Goal: Use online tool/utility: Utilize a website feature to perform a specific function

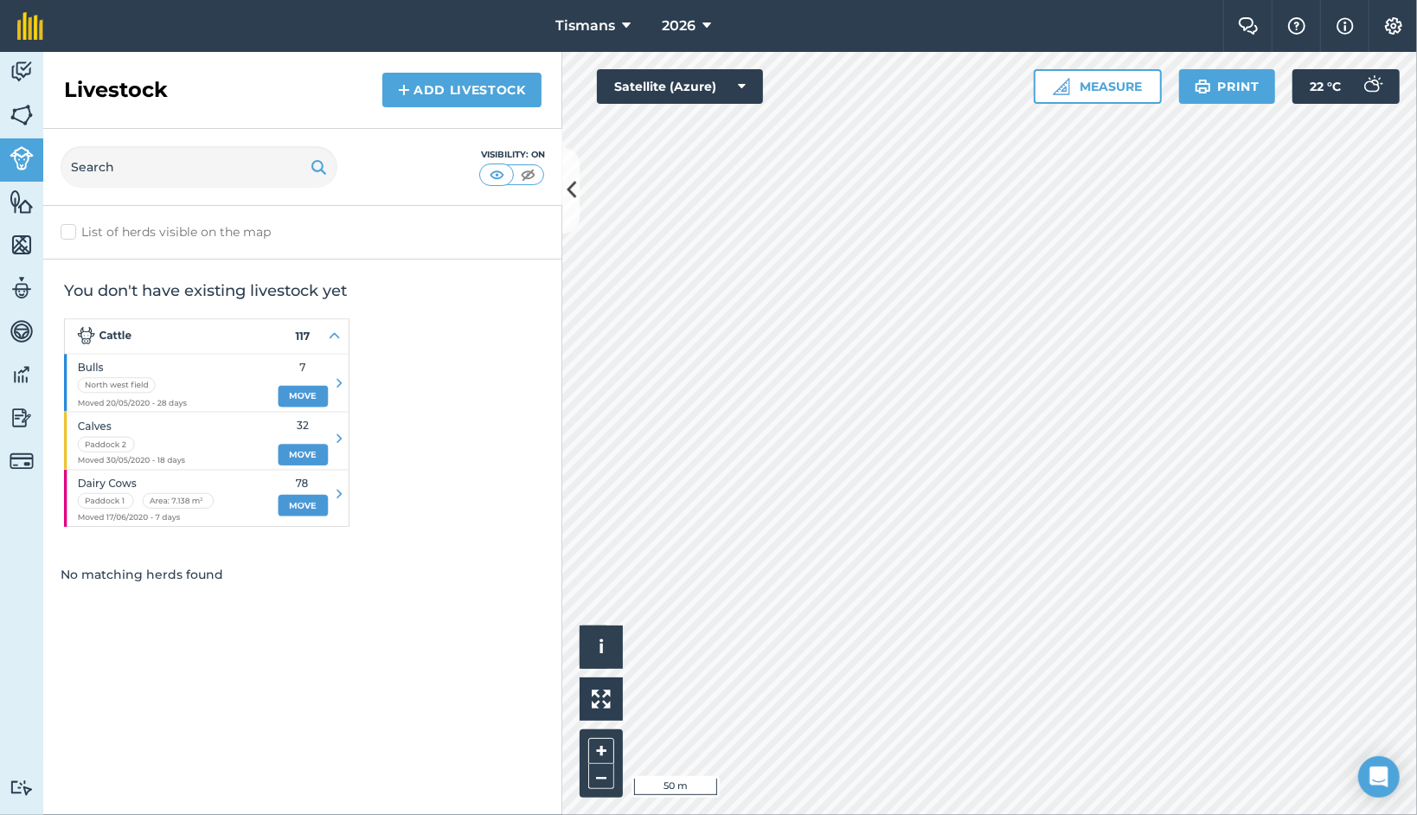
click at [558, 395] on div "Activity Fields Livestock Features Maps Team Vehicles Data Reporting Billing Tu…" at bounding box center [708, 433] width 1417 height 763
click at [651, 93] on button "Satellite (Azure)" at bounding box center [680, 86] width 166 height 35
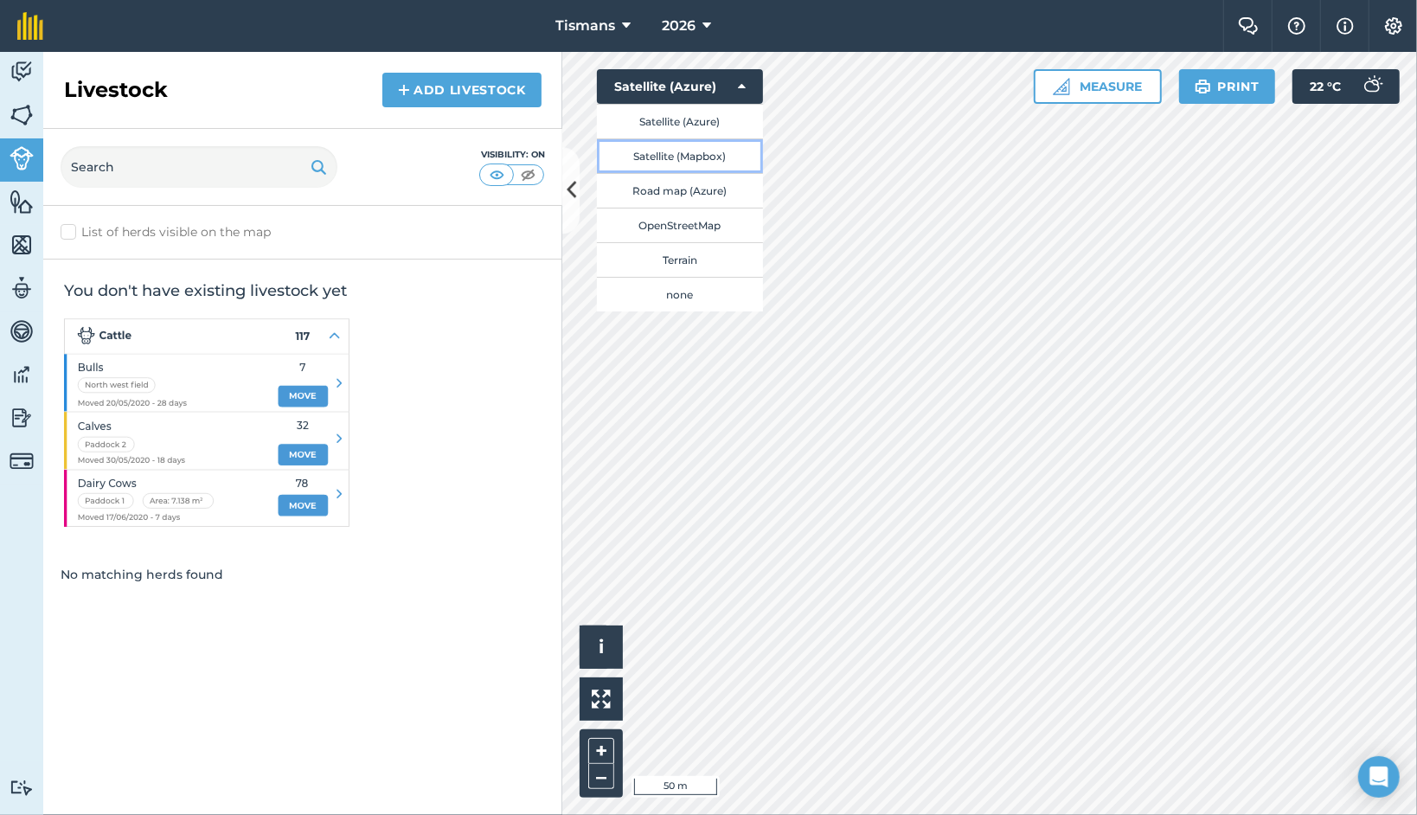
click at [664, 146] on button "Satellite (Mapbox)" at bounding box center [680, 155] width 166 height 35
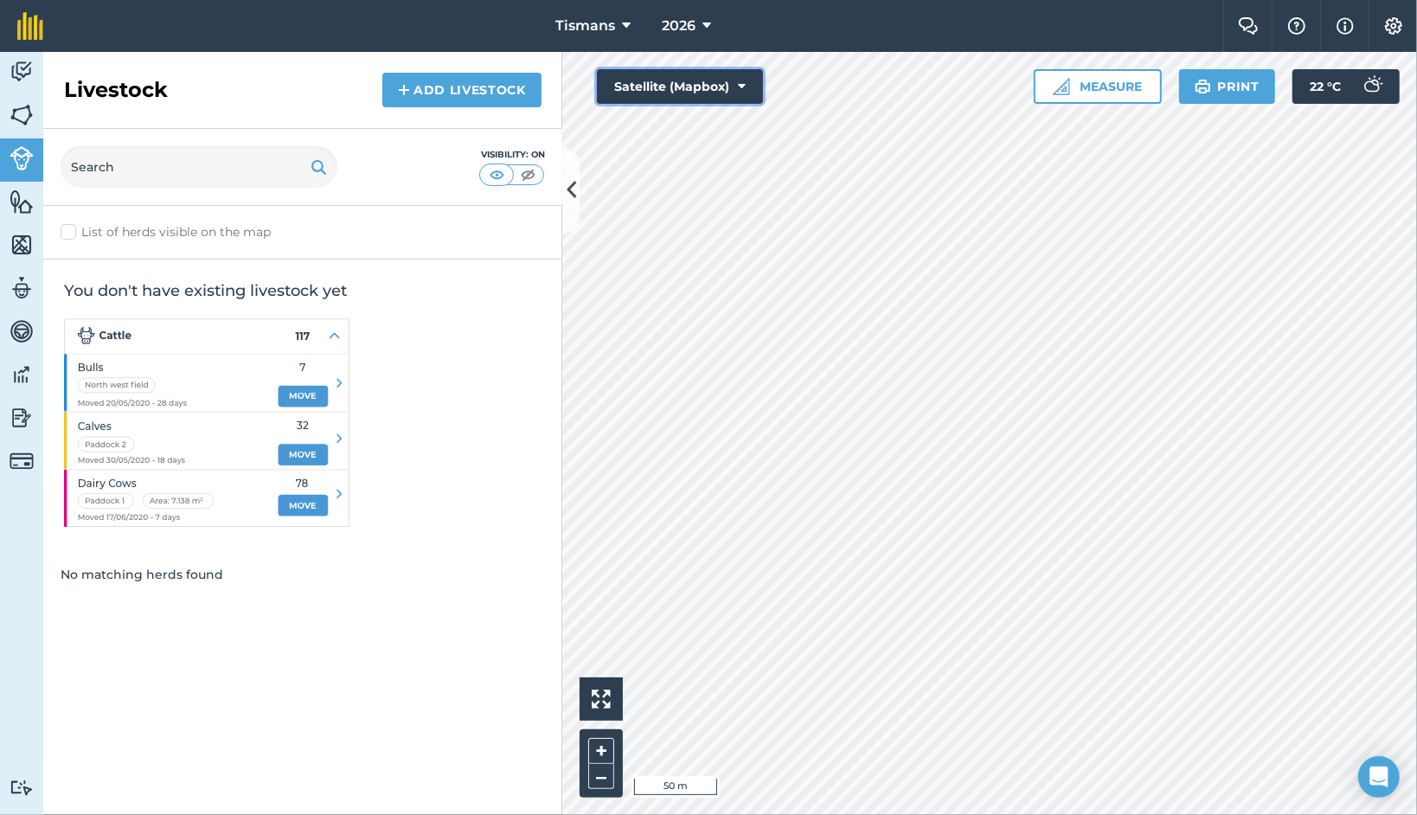
click at [665, 85] on button "Satellite (Mapbox)" at bounding box center [680, 86] width 166 height 35
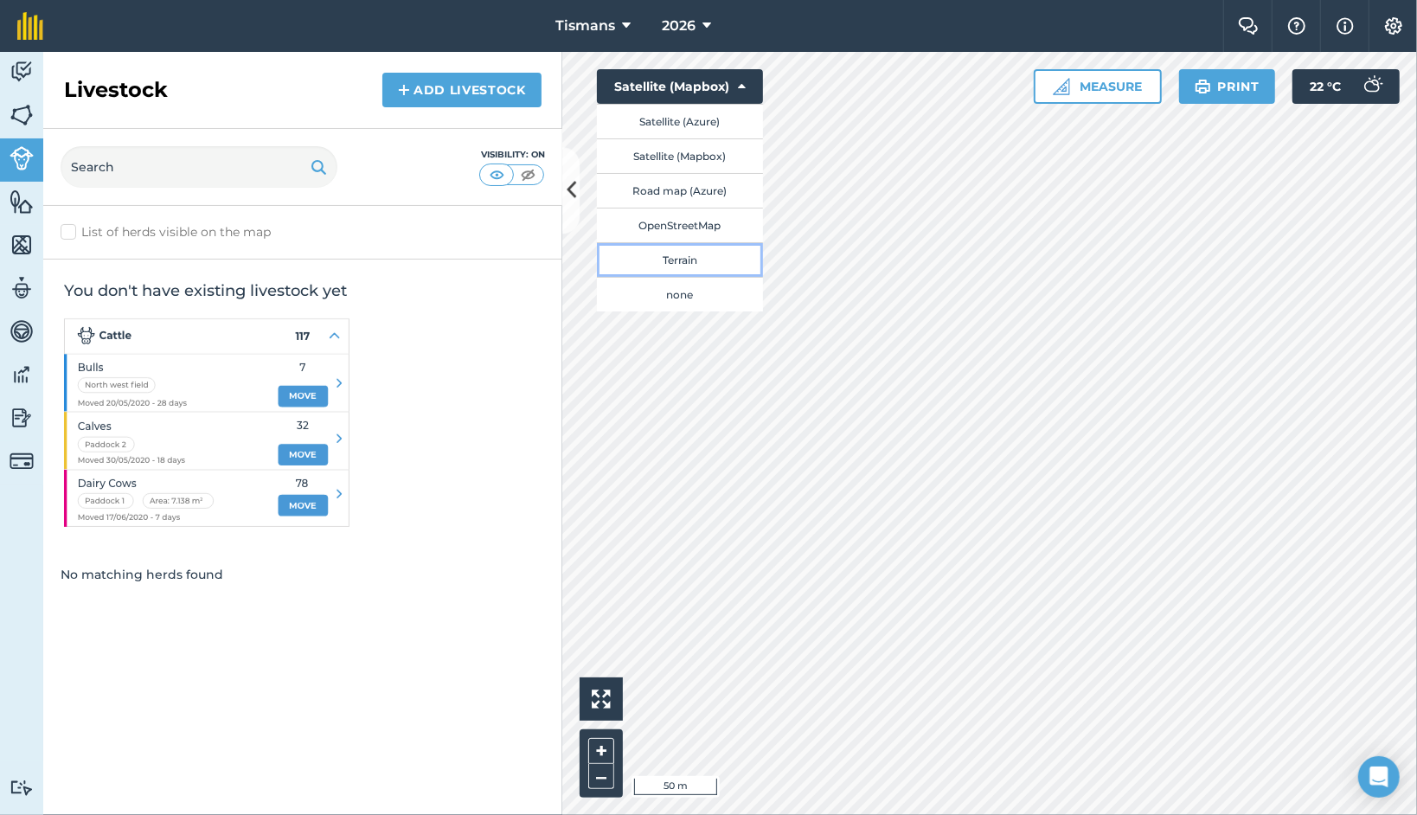
click at [681, 263] on button "Terrain" at bounding box center [680, 259] width 166 height 35
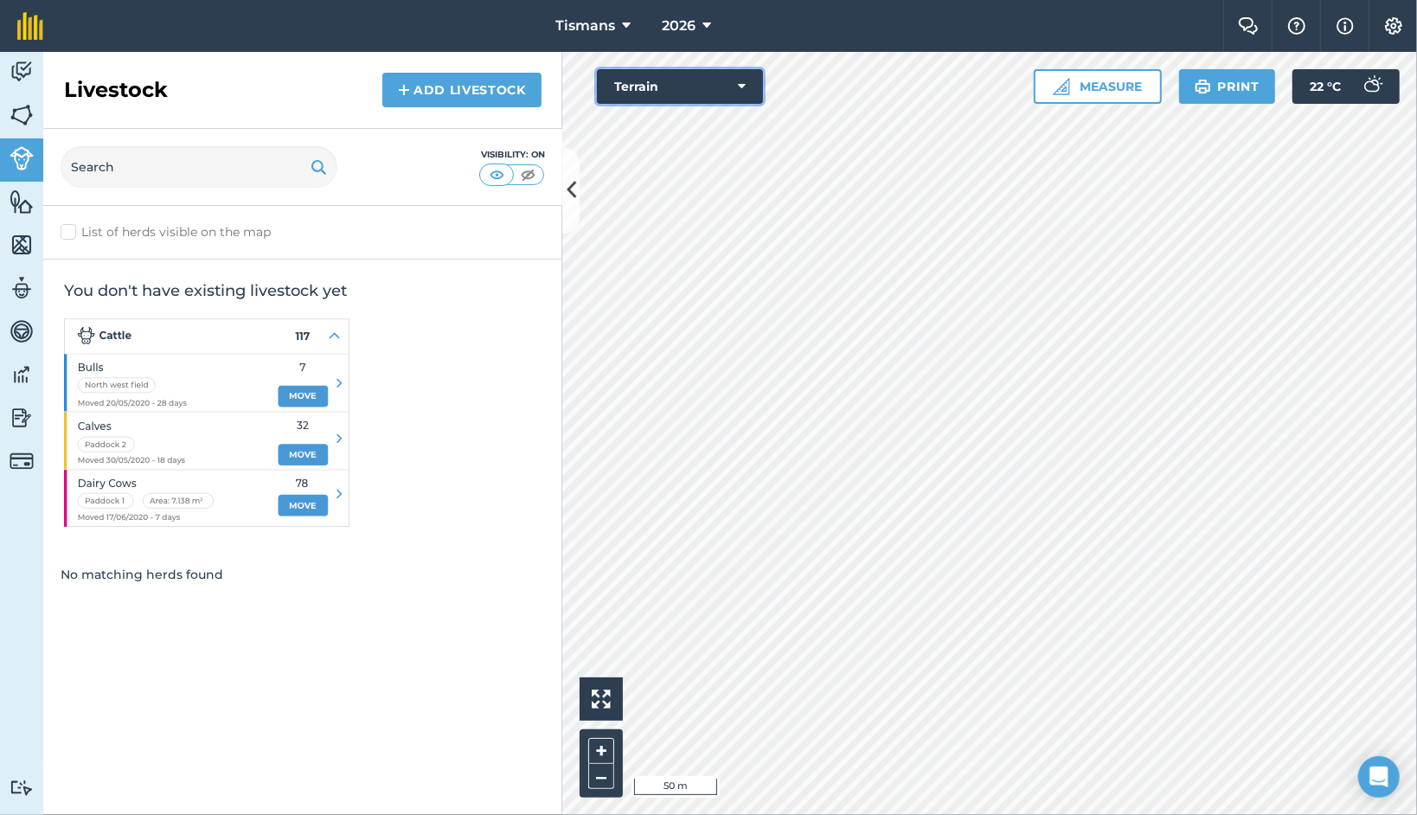
click at [714, 93] on button "Terrain" at bounding box center [680, 86] width 166 height 35
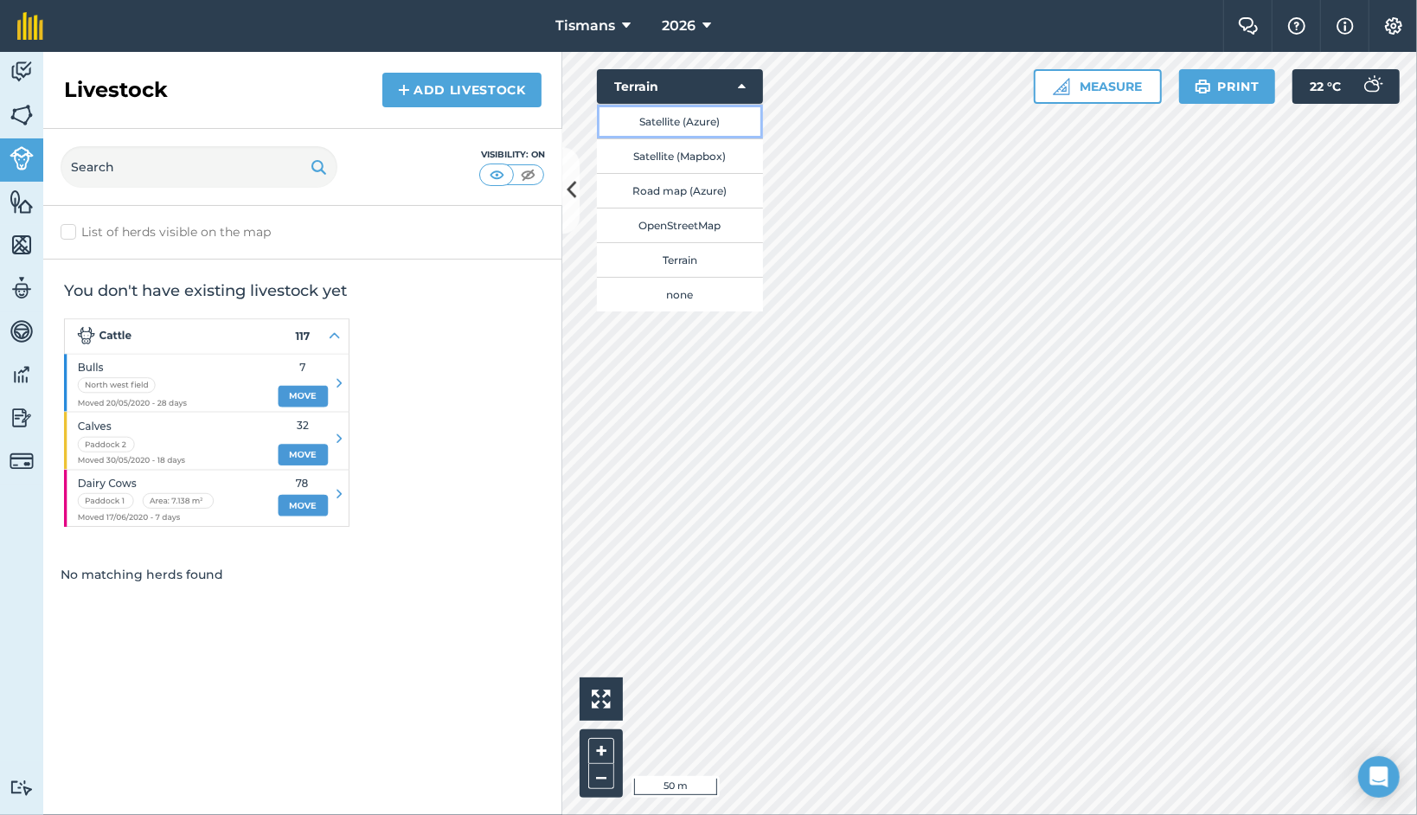
click at [711, 129] on button "Satellite (Azure)" at bounding box center [680, 121] width 166 height 35
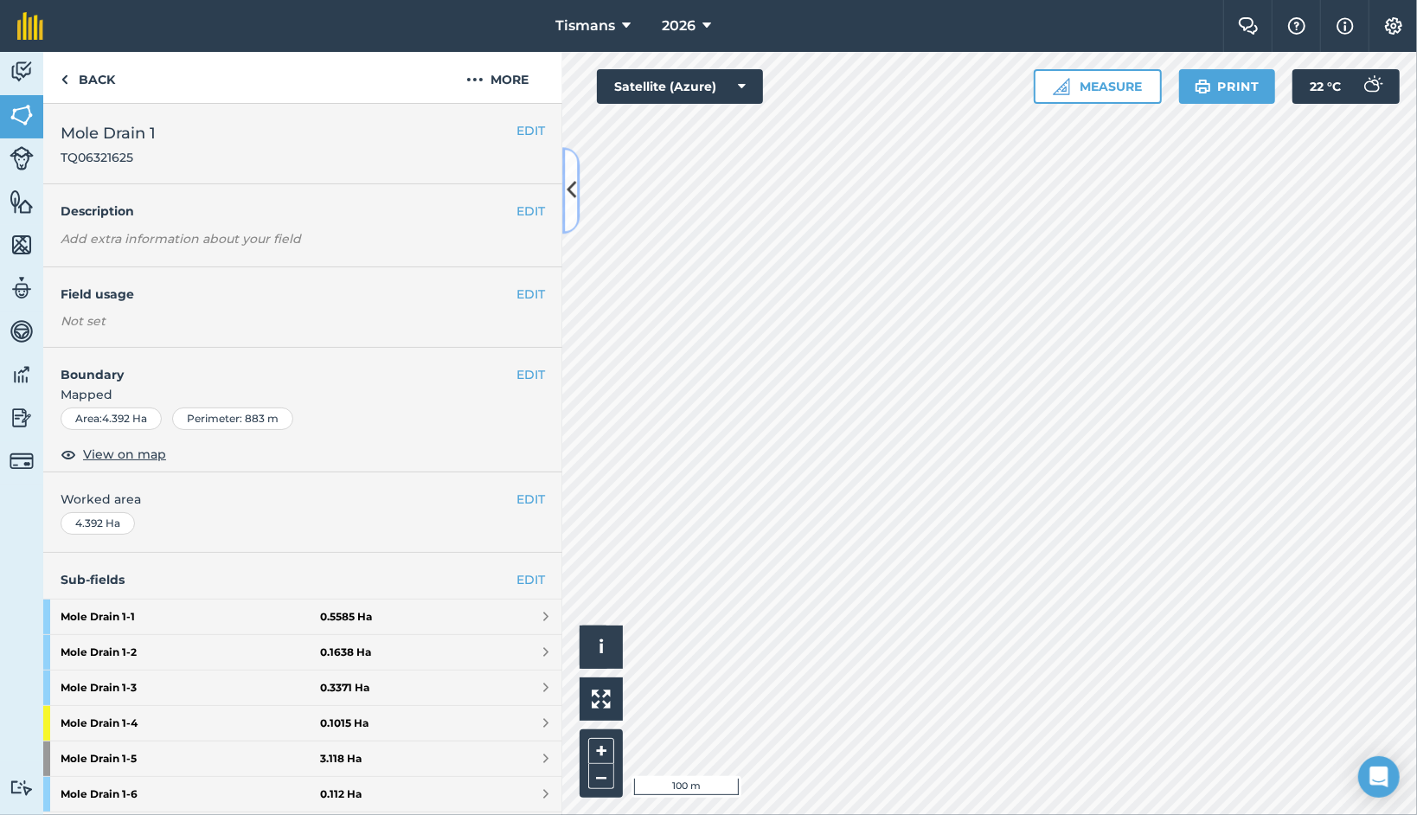
click at [569, 199] on icon at bounding box center [571, 191] width 10 height 30
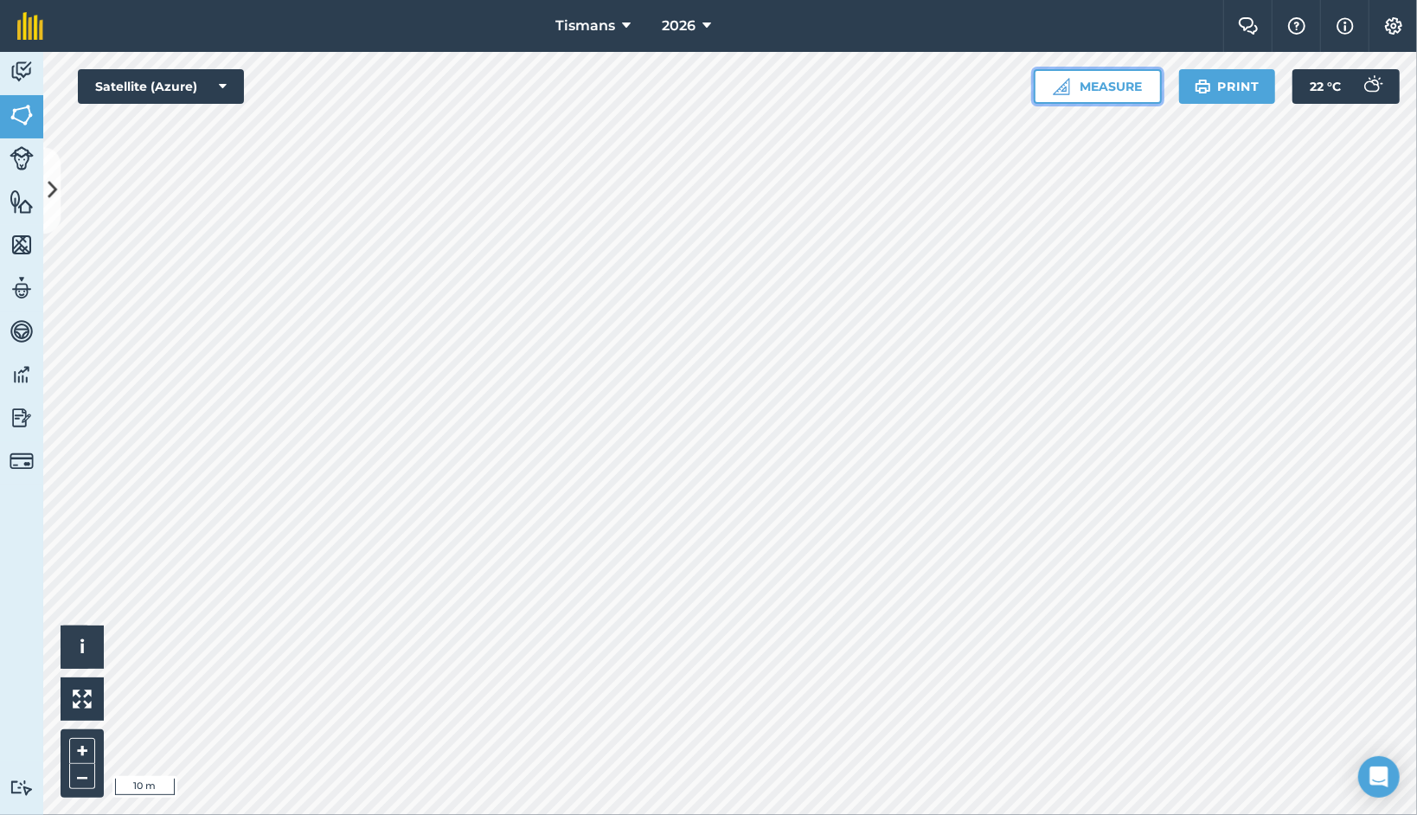
click at [1079, 86] on button "Measure" at bounding box center [1097, 86] width 128 height 35
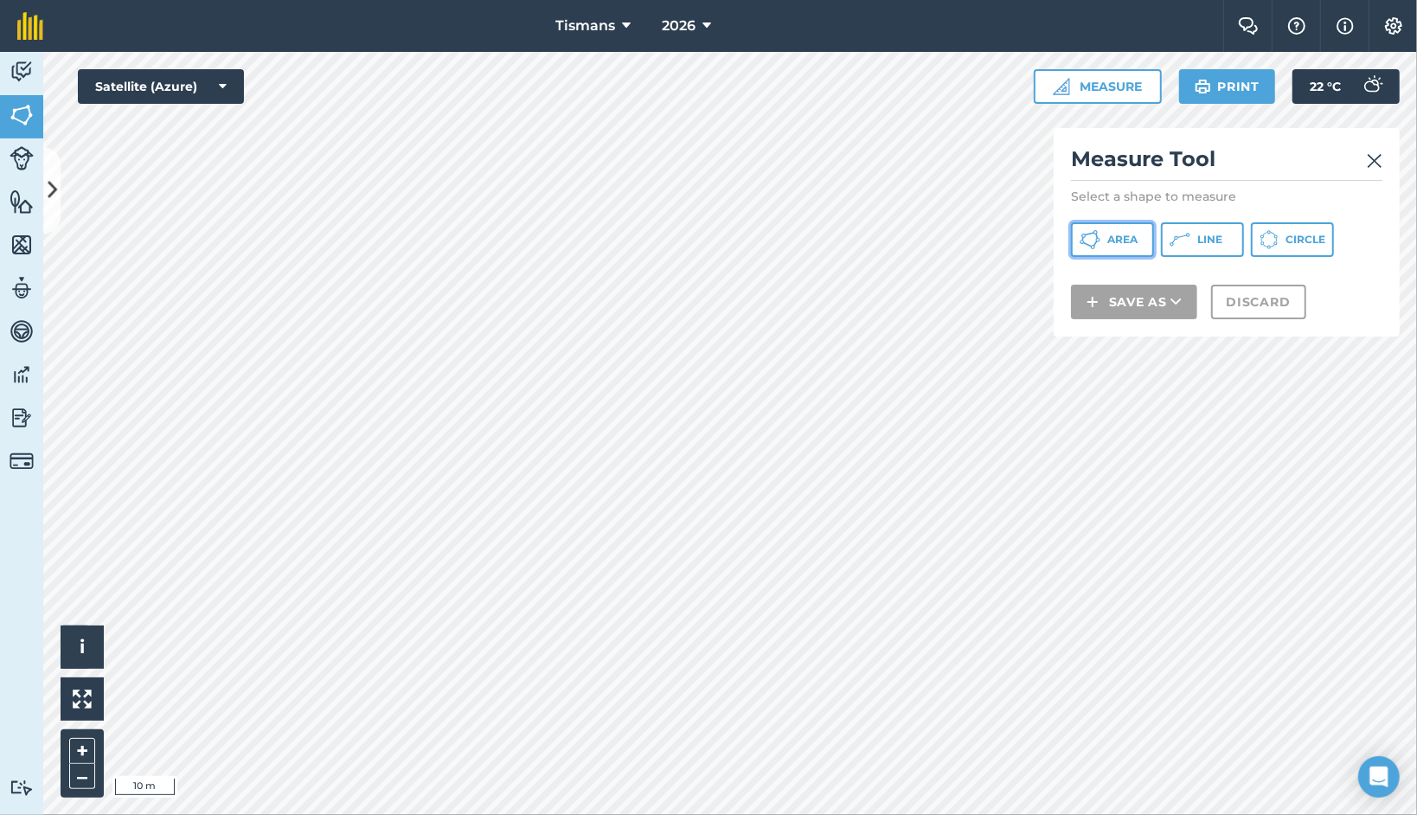
click at [1107, 236] on span "Area" at bounding box center [1122, 240] width 30 height 14
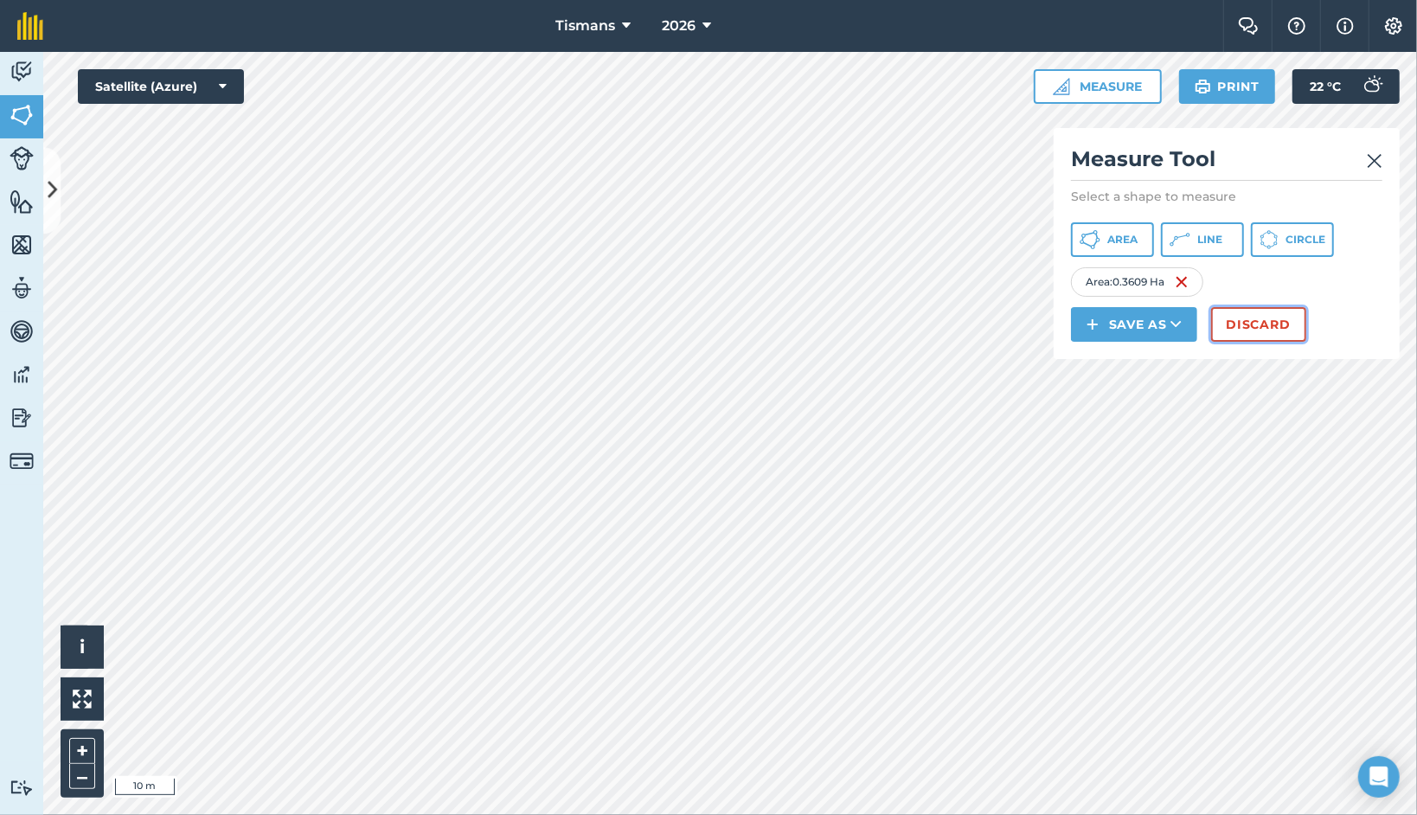
click at [1252, 322] on button "Discard" at bounding box center [1258, 324] width 95 height 35
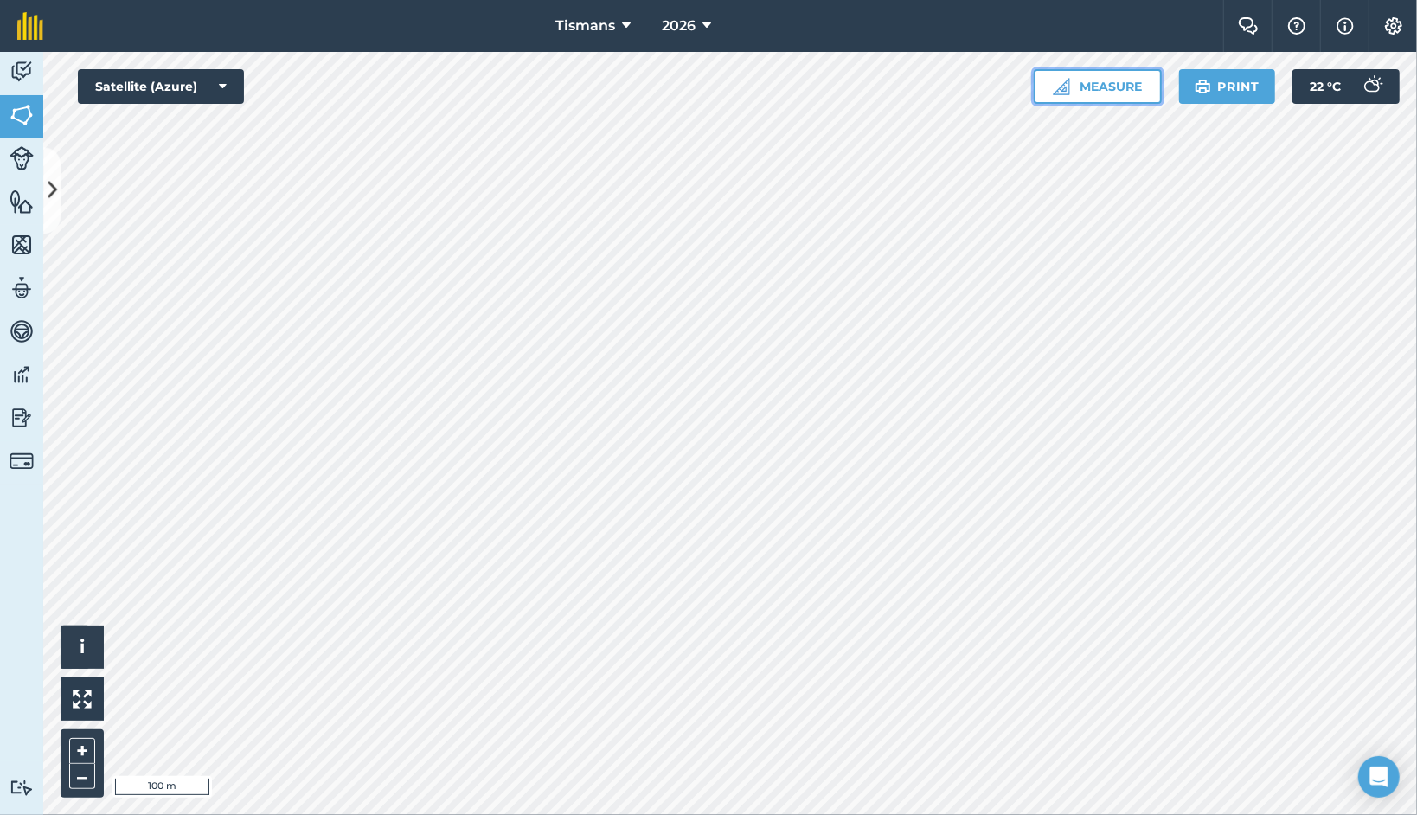
click at [1135, 83] on button "Measure" at bounding box center [1097, 86] width 128 height 35
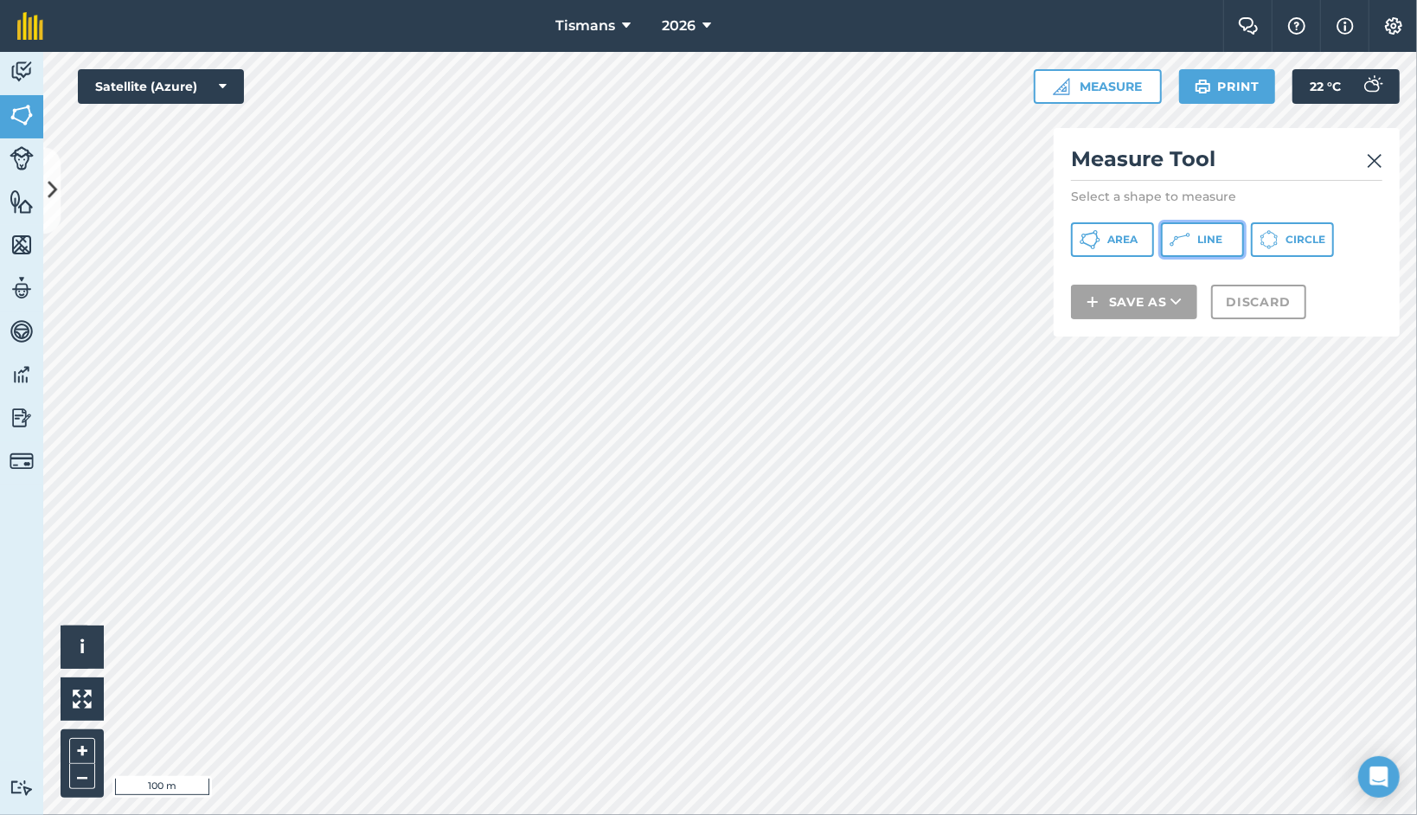
click at [1212, 243] on span "Line" at bounding box center [1209, 240] width 25 height 14
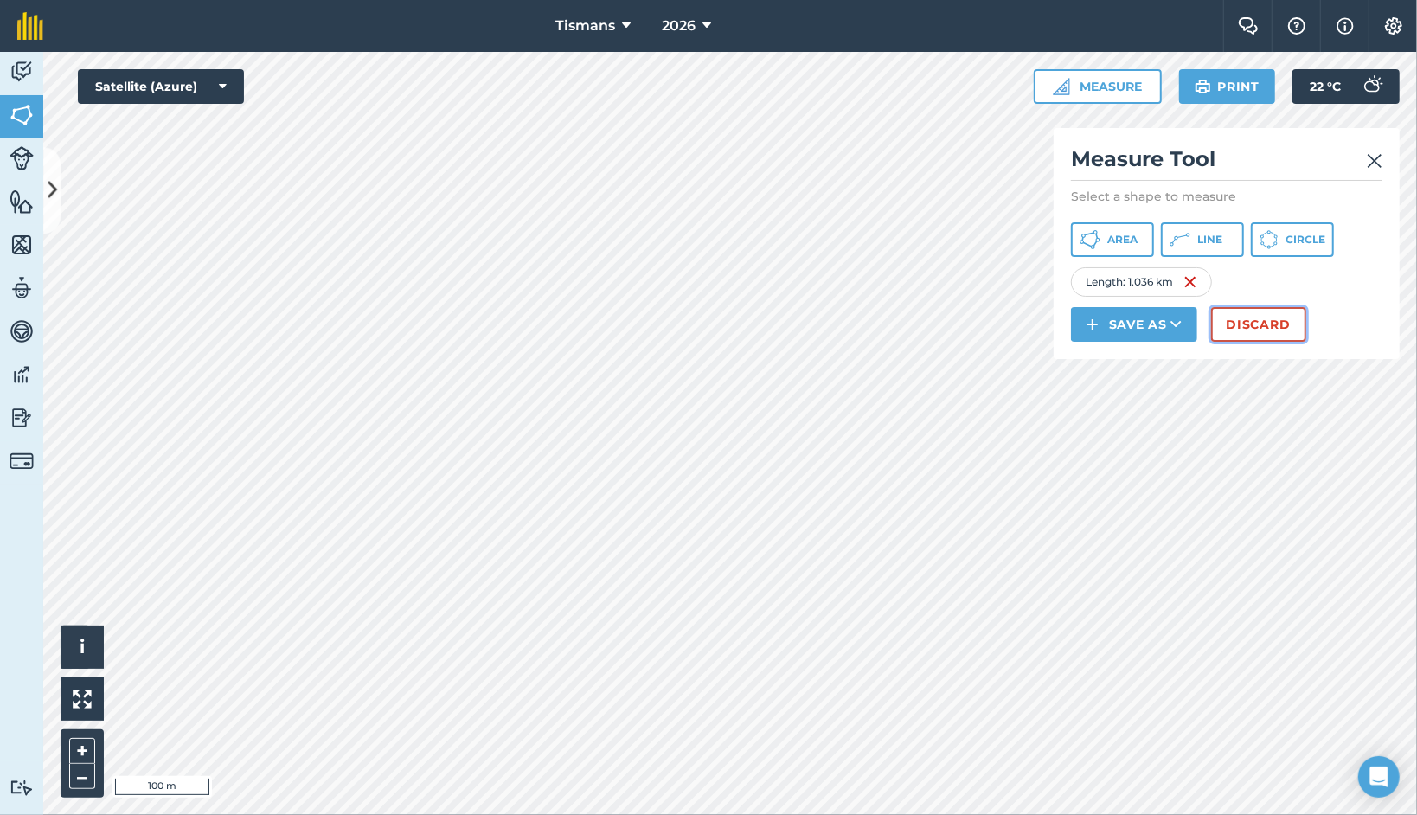
click at [1257, 327] on button "Discard" at bounding box center [1258, 324] width 95 height 35
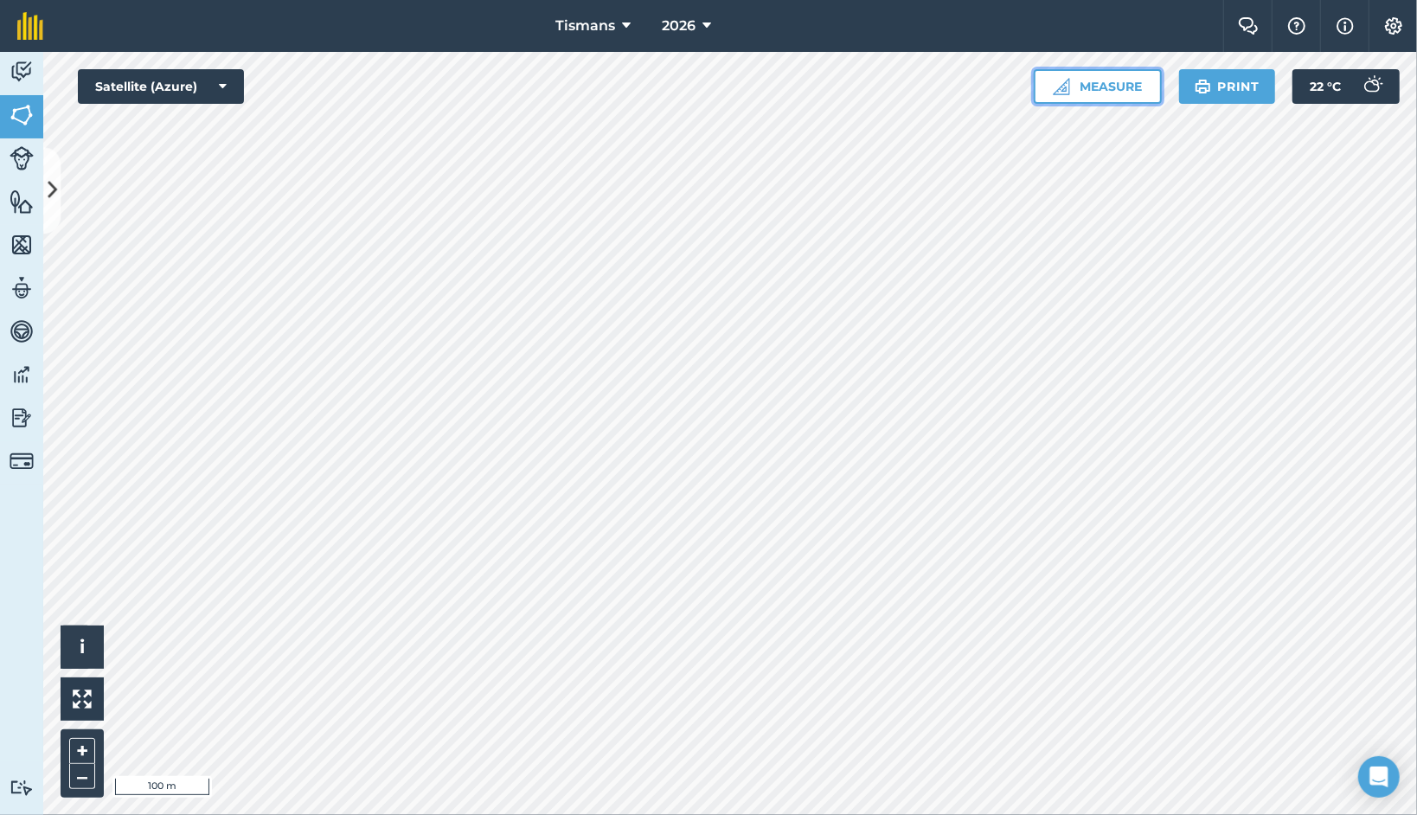
click at [1138, 76] on button "Measure" at bounding box center [1097, 86] width 128 height 35
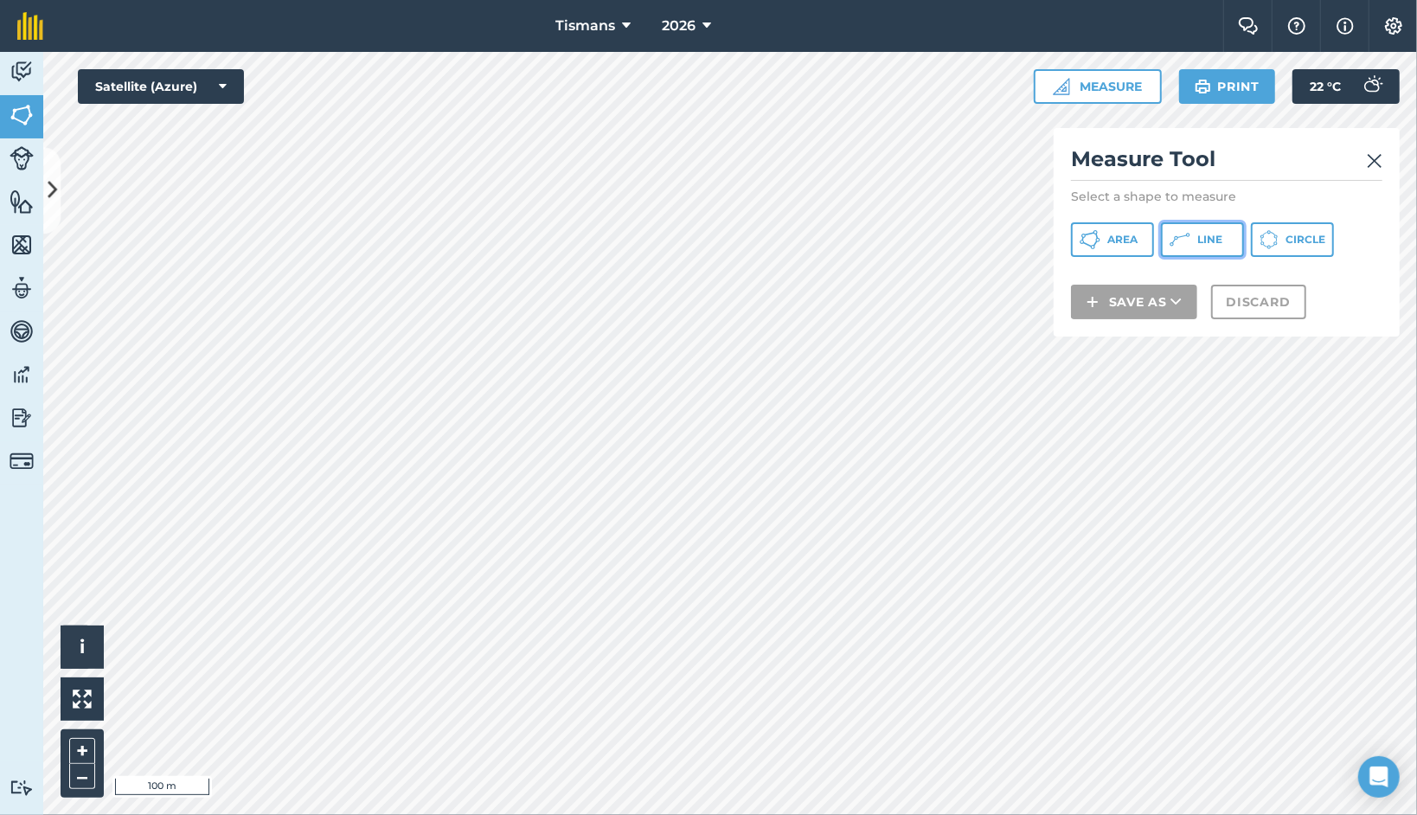
click at [1205, 242] on span "Line" at bounding box center [1209, 240] width 25 height 14
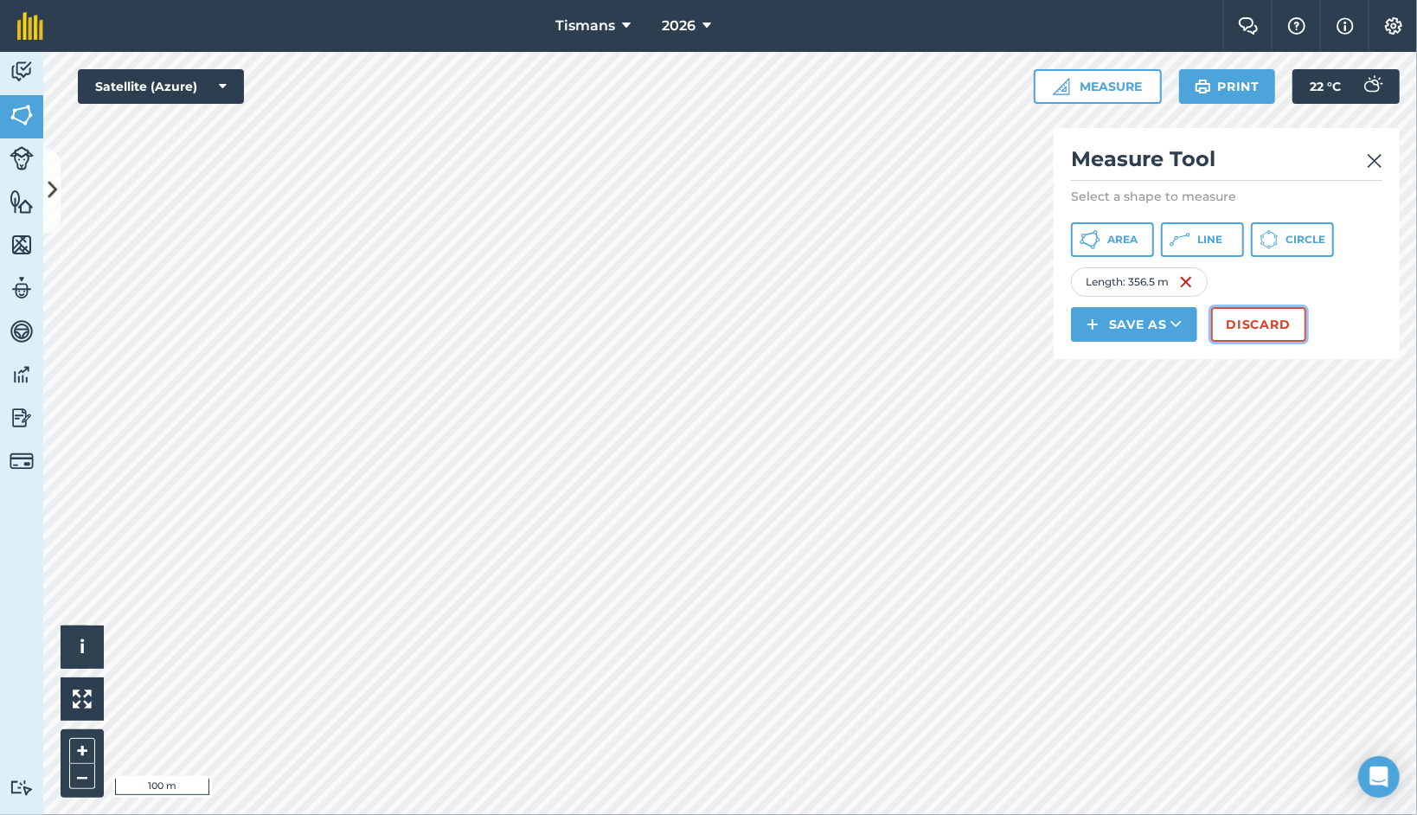
drag, startPoint x: 1193, startPoint y: 291, endPoint x: 1264, endPoint y: 324, distance: 78.2
click at [1264, 324] on button "Discard" at bounding box center [1258, 324] width 95 height 35
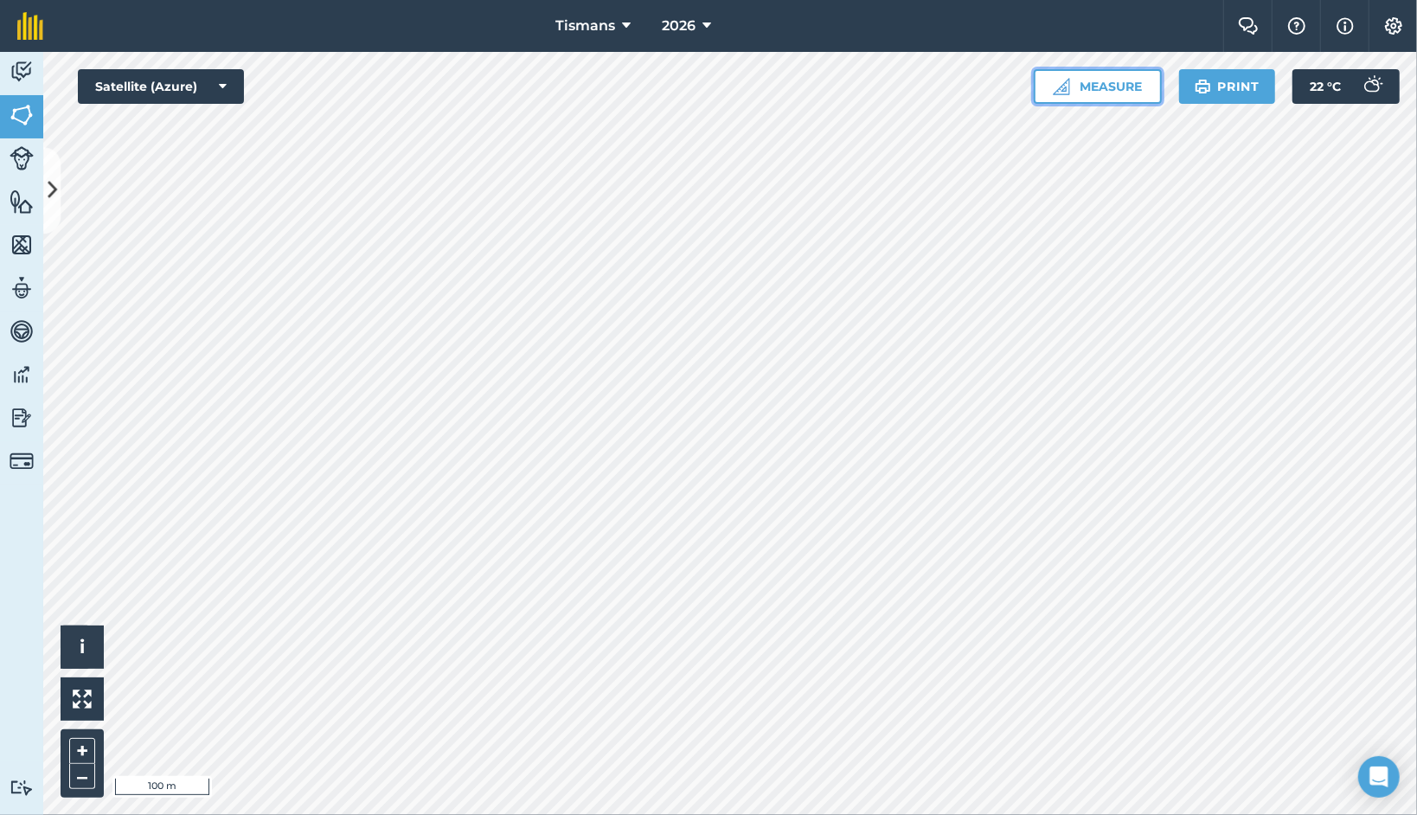
click at [1116, 80] on button "Measure" at bounding box center [1097, 86] width 128 height 35
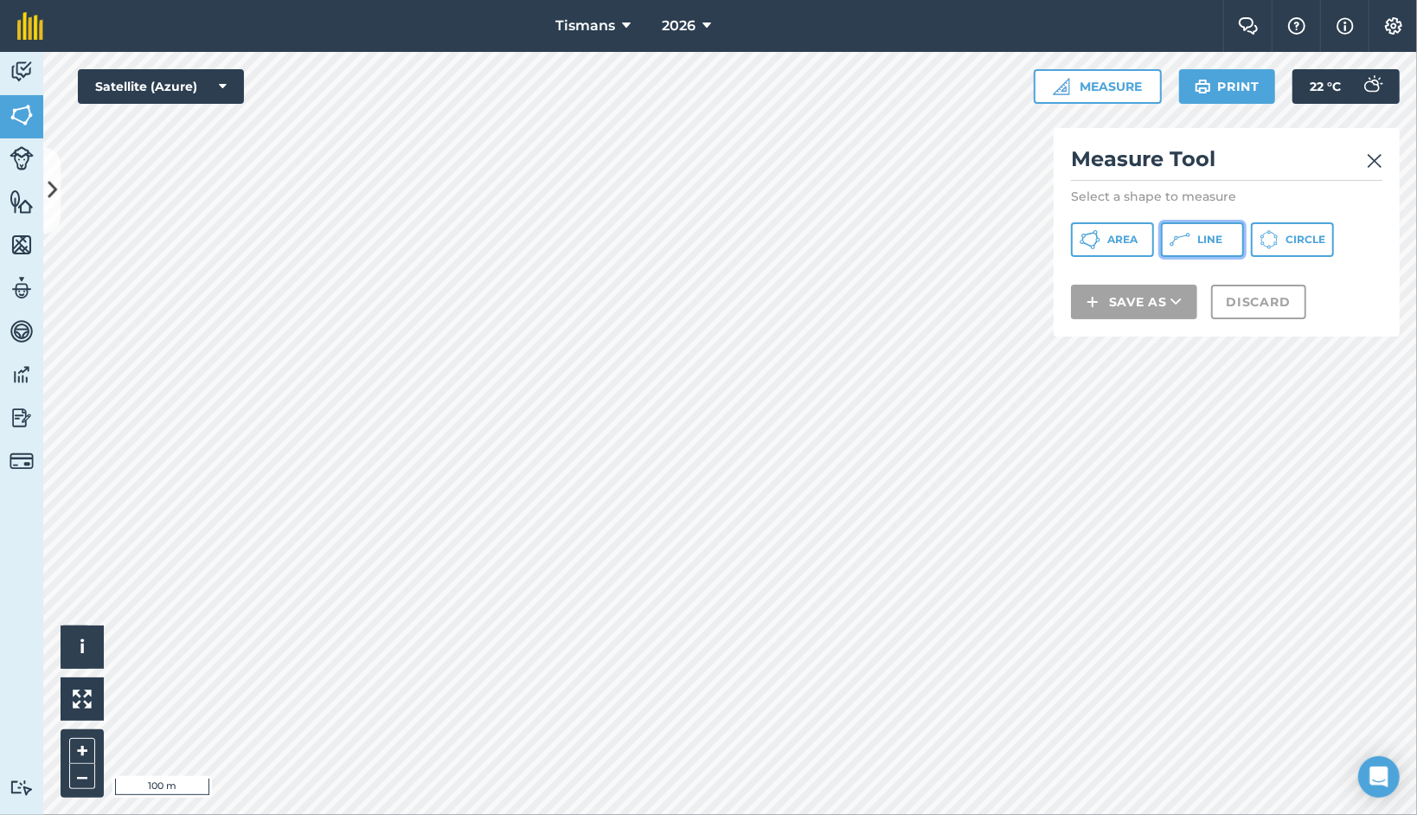
click at [1202, 243] on span "Line" at bounding box center [1209, 240] width 25 height 14
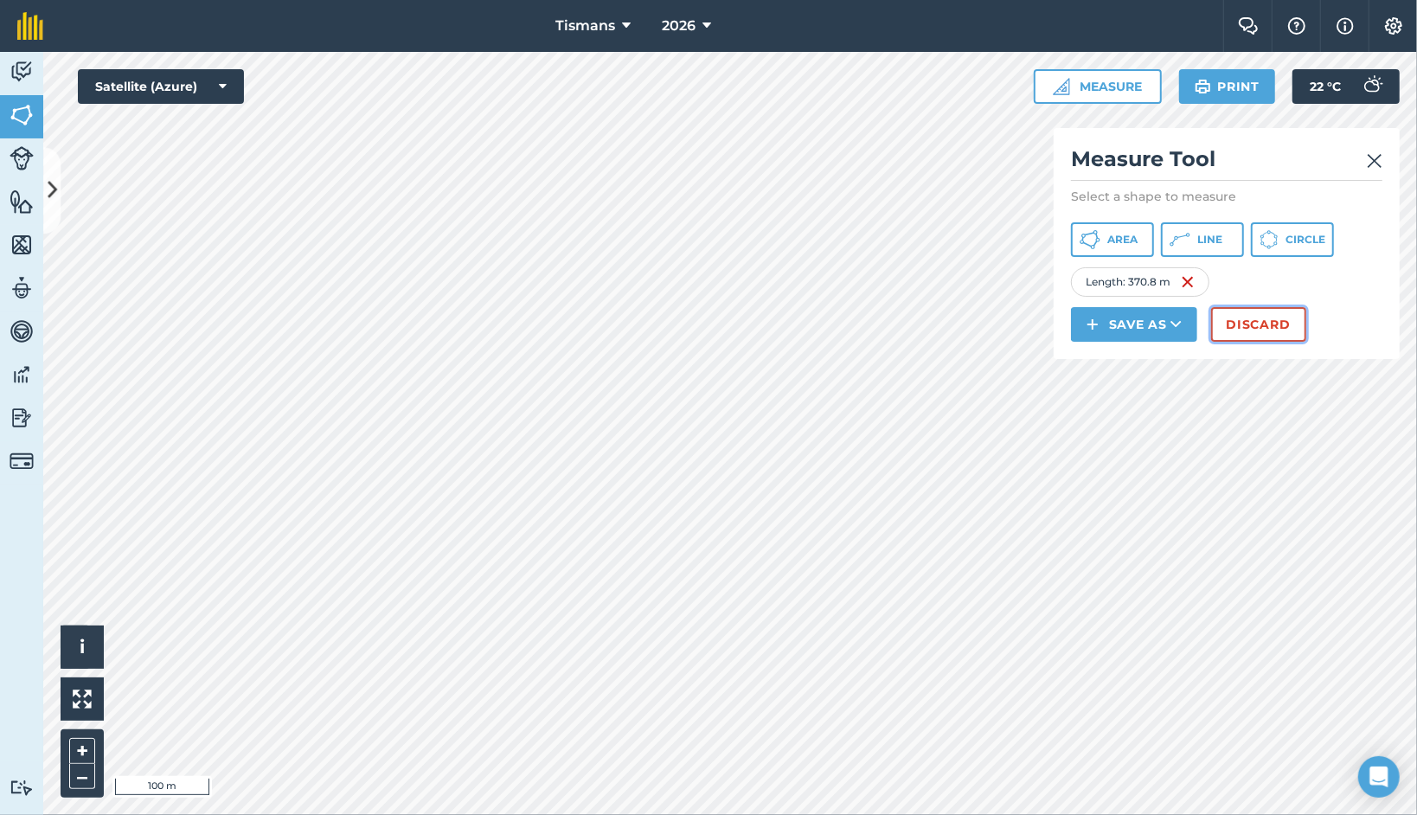
drag, startPoint x: 1083, startPoint y: 282, endPoint x: 1257, endPoint y: 319, distance: 177.8
click at [1257, 319] on button "Discard" at bounding box center [1258, 324] width 95 height 35
